Goal: Task Accomplishment & Management: Manage account settings

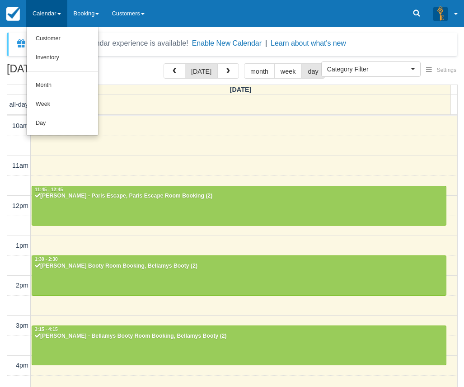
select select
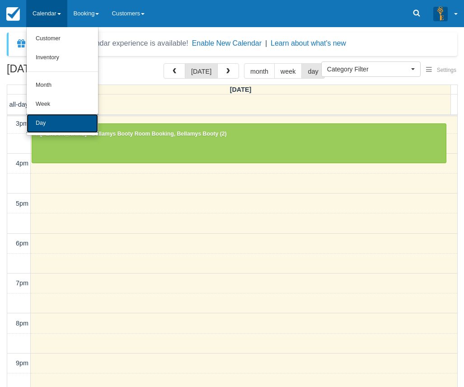
click at [47, 120] on link "Day" at bounding box center [62, 123] width 71 height 19
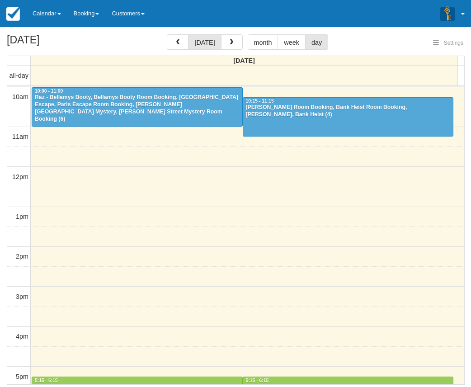
select select
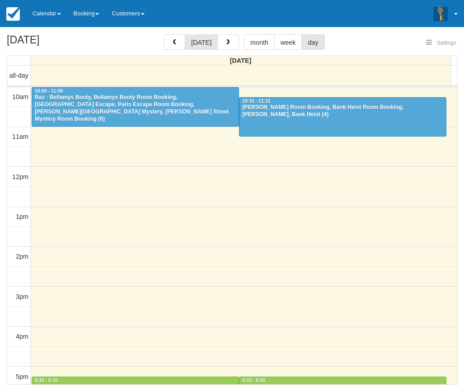
select select
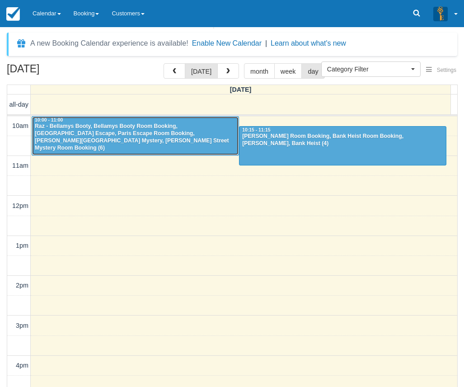
click at [102, 130] on div "Raz - Bellamys Booty, Bellamys Booty Room Booking, Paris Escape, Paris Escape R…" at bounding box center [135, 137] width 202 height 29
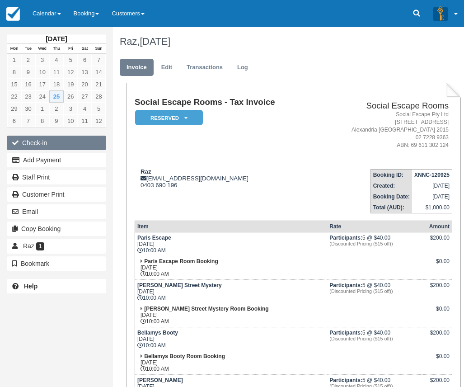
click at [36, 143] on button "Check-in" at bounding box center [56, 143] width 99 height 14
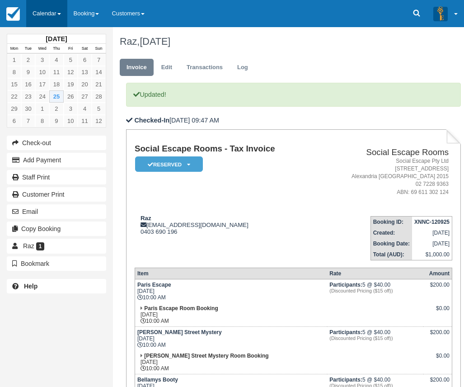
click at [61, 6] on link "Calendar" at bounding box center [46, 13] width 41 height 27
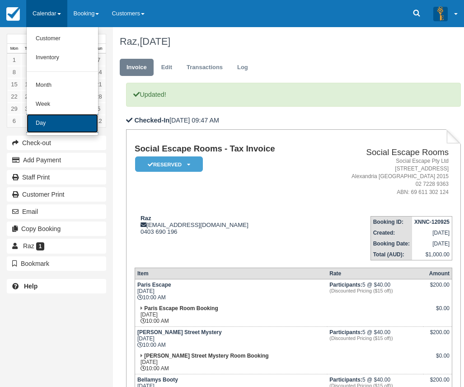
click at [55, 128] on link "Day" at bounding box center [62, 123] width 71 height 19
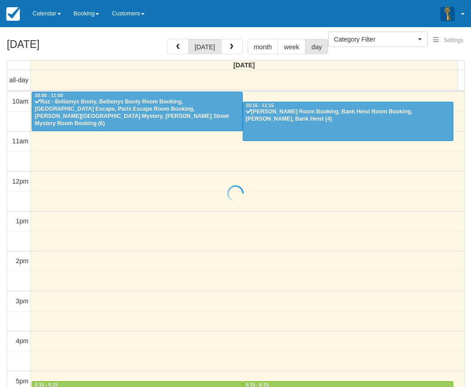
select select
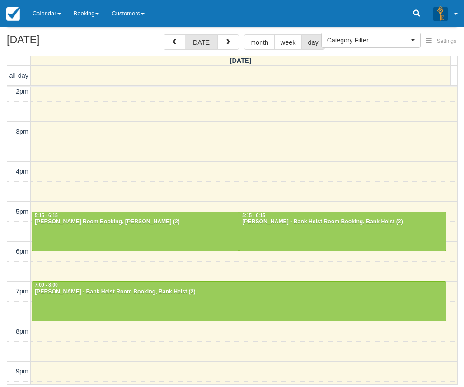
scroll to position [202, 0]
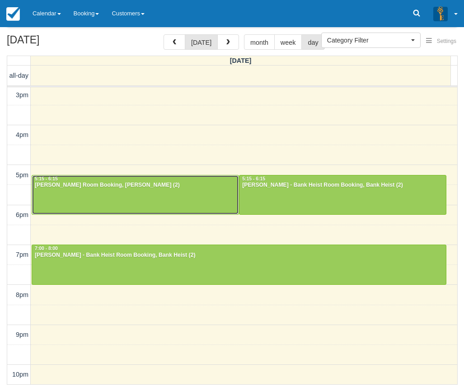
click at [74, 197] on div at bounding box center [135, 194] width 207 height 39
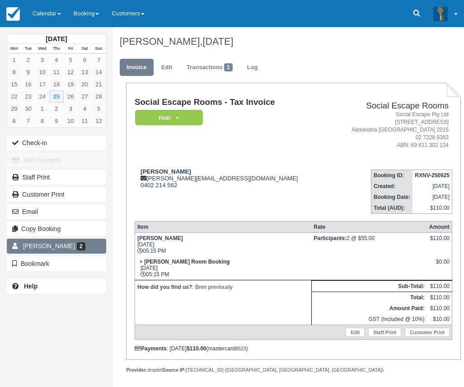
click at [24, 246] on span "[PERSON_NAME]" at bounding box center [49, 245] width 52 height 7
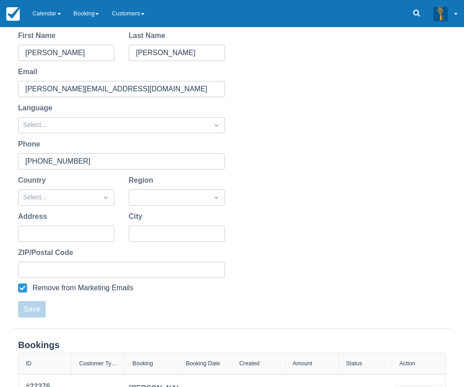
scroll to position [191, 0]
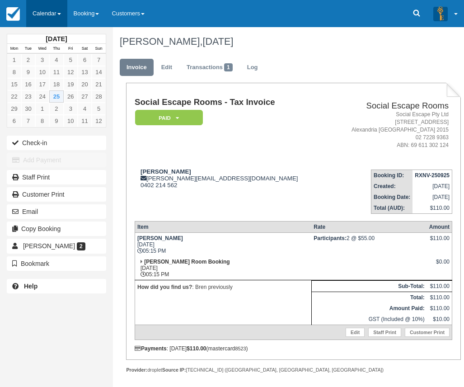
click at [36, 8] on link "Calendar" at bounding box center [46, 13] width 41 height 27
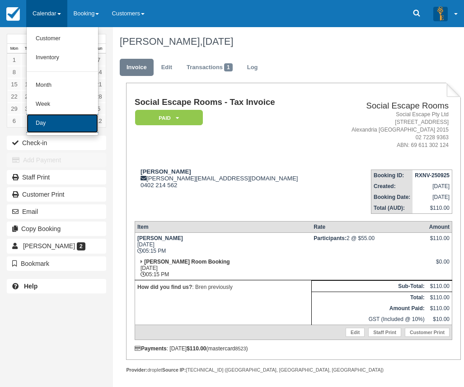
click at [47, 125] on link "Day" at bounding box center [62, 123] width 71 height 19
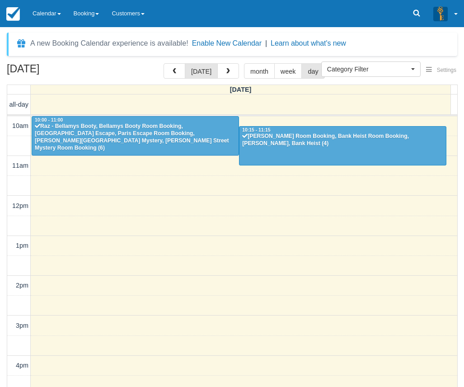
select select
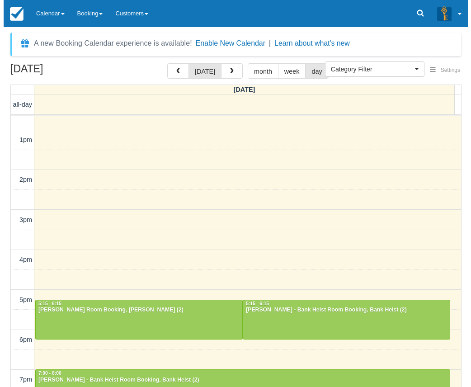
scroll to position [202, 0]
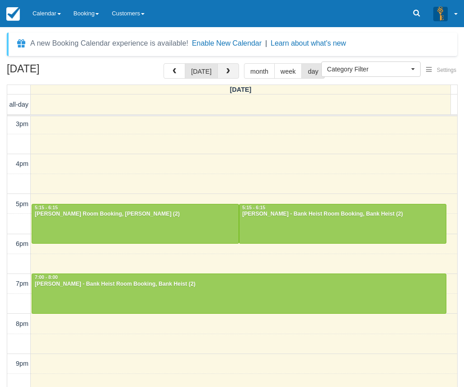
click at [231, 71] on button "button" at bounding box center [228, 70] width 22 height 15
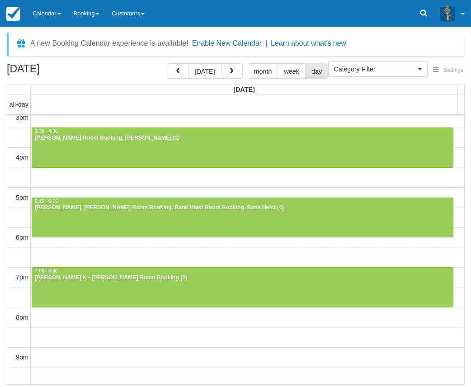
scroll to position [185, 0]
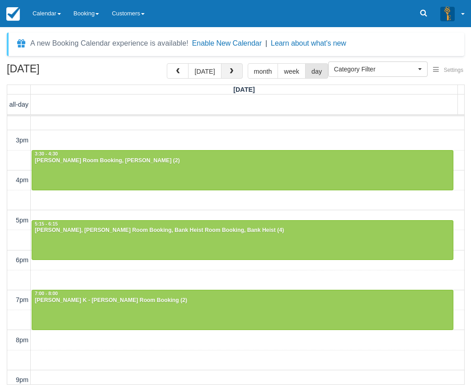
click at [228, 70] on span "button" at bounding box center [231, 71] width 6 height 6
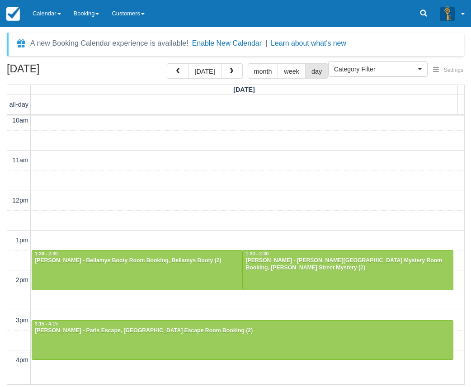
scroll to position [5, 0]
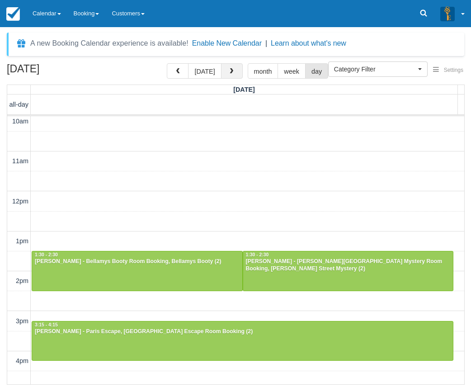
click at [229, 74] on span "button" at bounding box center [231, 71] width 6 height 6
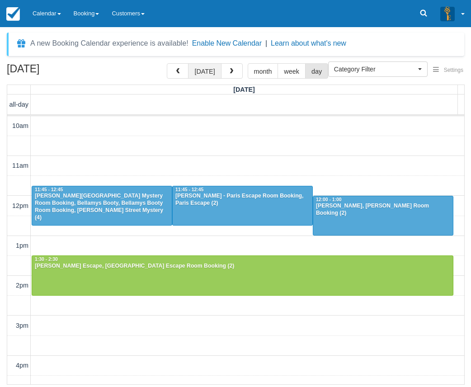
click at [204, 76] on button "today" at bounding box center [204, 70] width 33 height 15
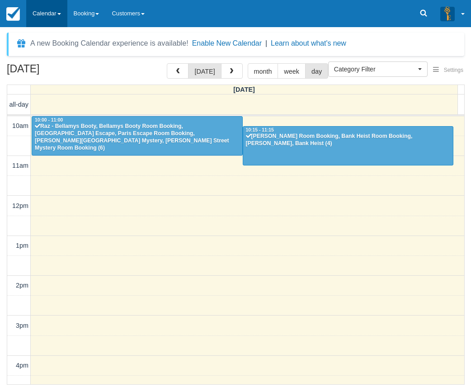
click at [51, 12] on link "Calendar" at bounding box center [46, 13] width 41 height 27
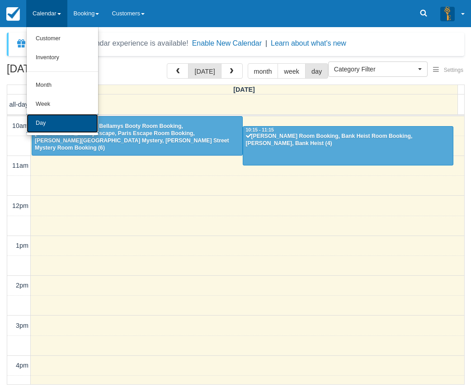
click at [45, 120] on link "Day" at bounding box center [62, 123] width 71 height 19
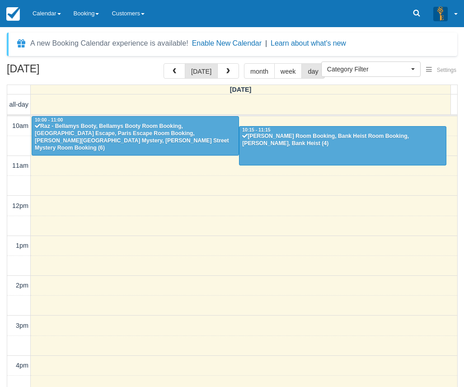
select select
click at [52, 2] on link "Calendar" at bounding box center [46, 13] width 41 height 27
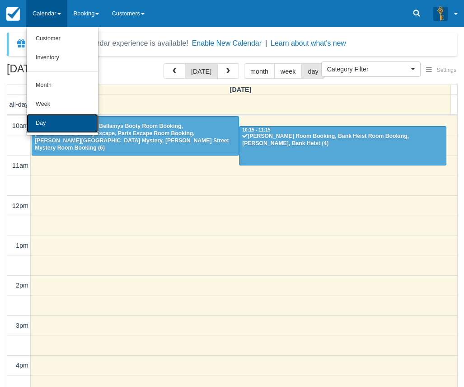
click at [42, 124] on link "Day" at bounding box center [62, 123] width 71 height 19
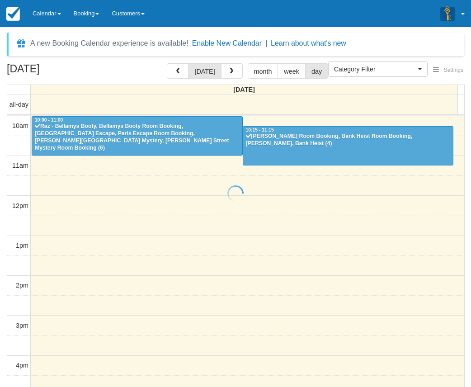
select select
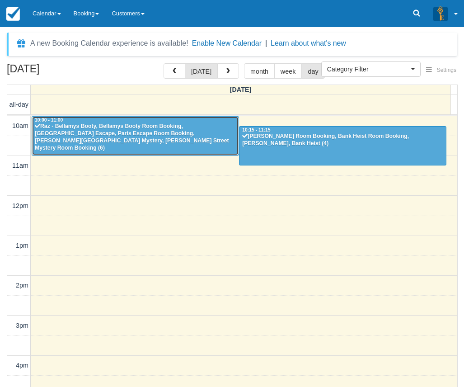
drag, startPoint x: 109, startPoint y: 133, endPoint x: 114, endPoint y: 138, distance: 6.4
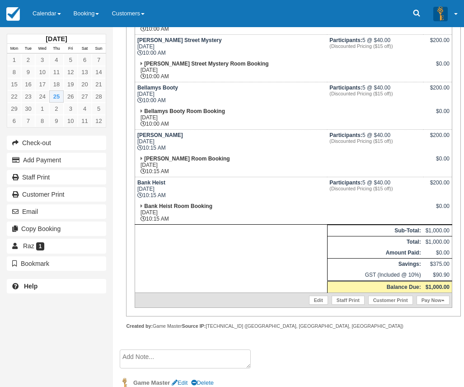
scroll to position [271, 0]
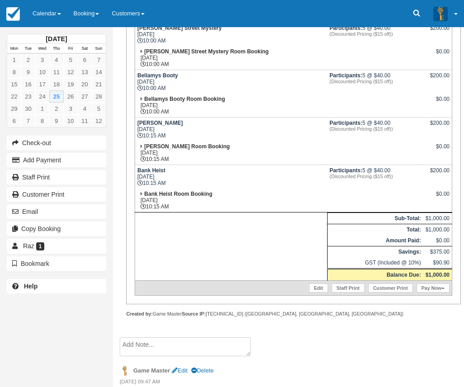
drag, startPoint x: 294, startPoint y: 98, endPoint x: 306, endPoint y: 95, distance: 12.6
click at [294, 98] on td "Bellamys Booty Room Booking [DATE] 10:00 AM" at bounding box center [231, 106] width 193 height 24
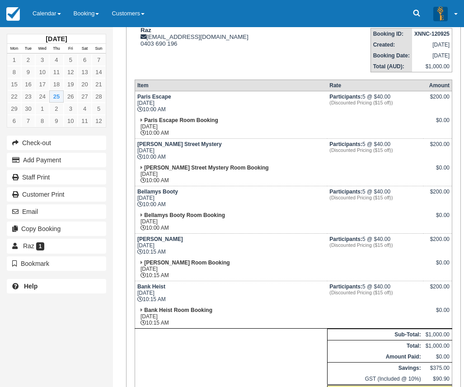
scroll to position [45, 0]
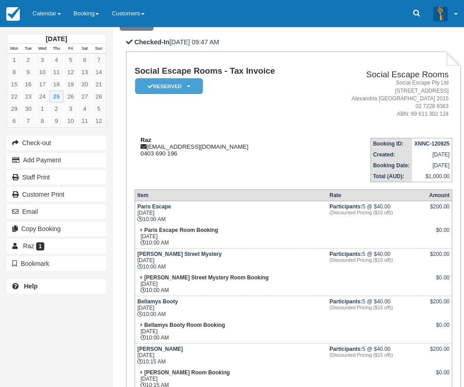
click at [159, 146] on div "Raz [EMAIL_ADDRESS][DOMAIN_NAME] 0403 690 196" at bounding box center [226, 146] width 182 height 20
